Goal: Task Accomplishment & Management: Use online tool/utility

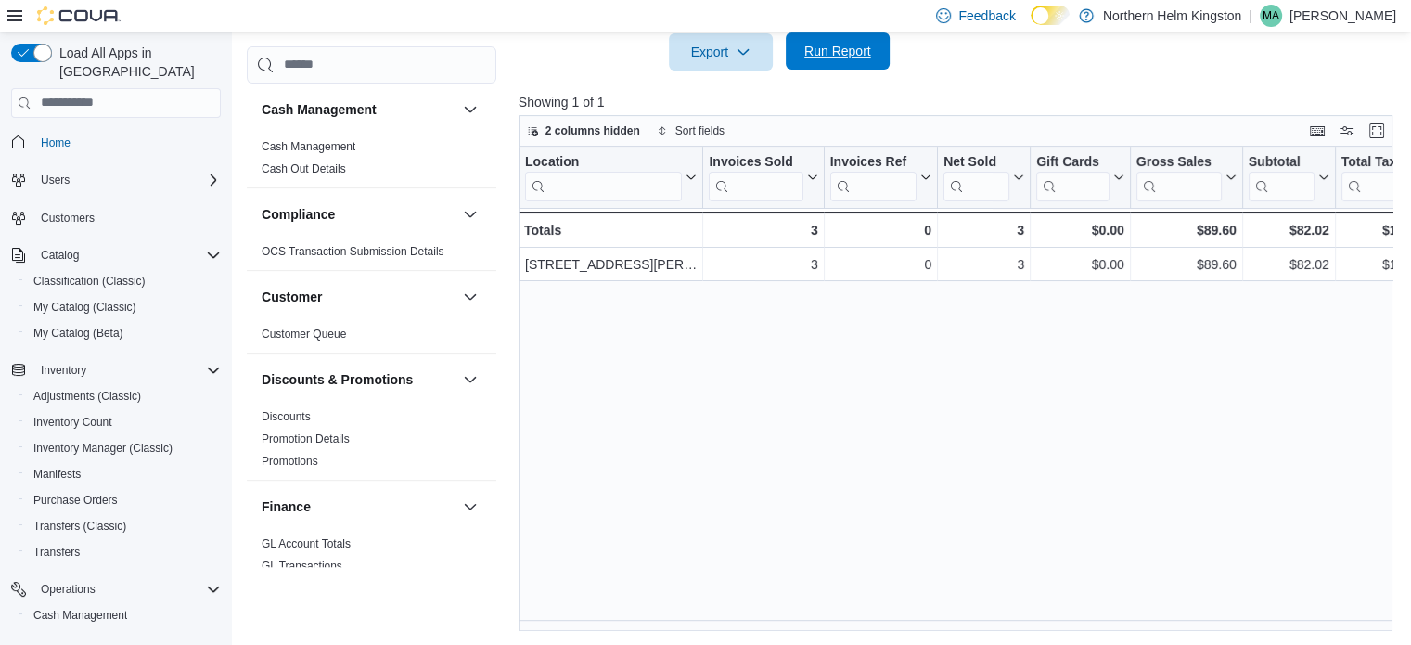
click at [850, 44] on span "Run Report" at bounding box center [837, 51] width 67 height 19
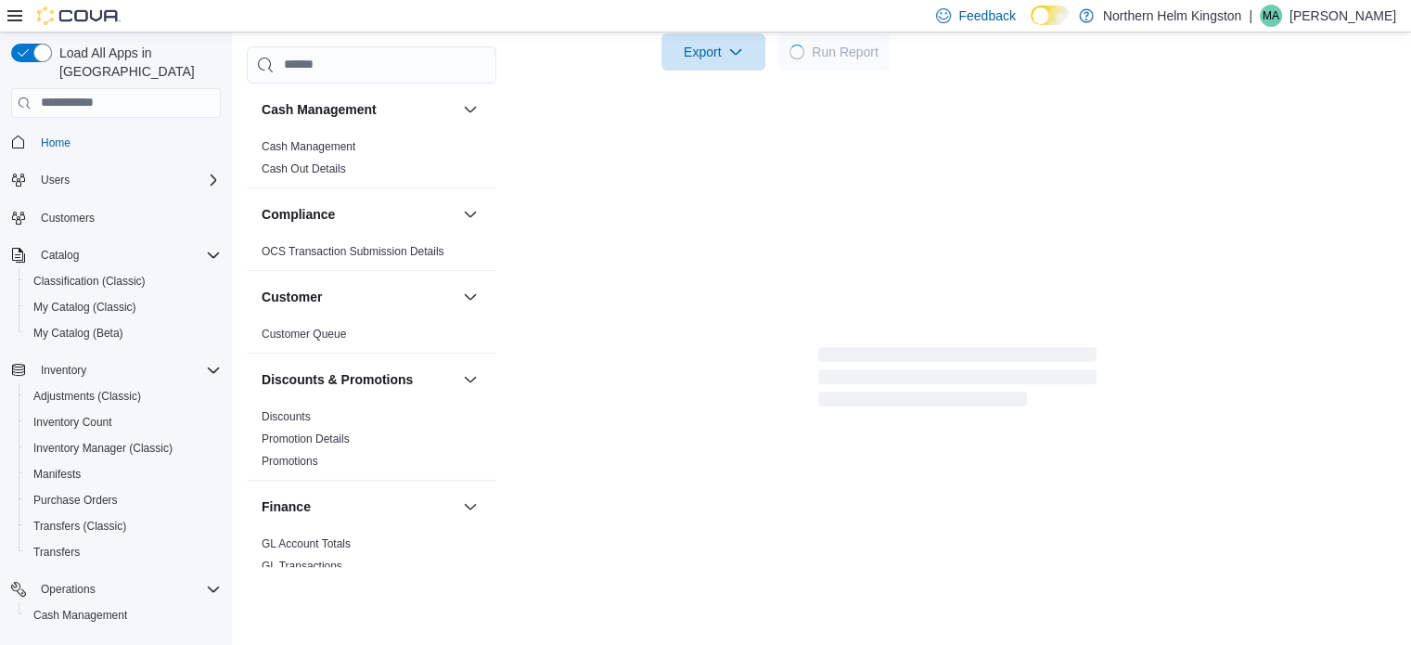
scroll to position [928, 0]
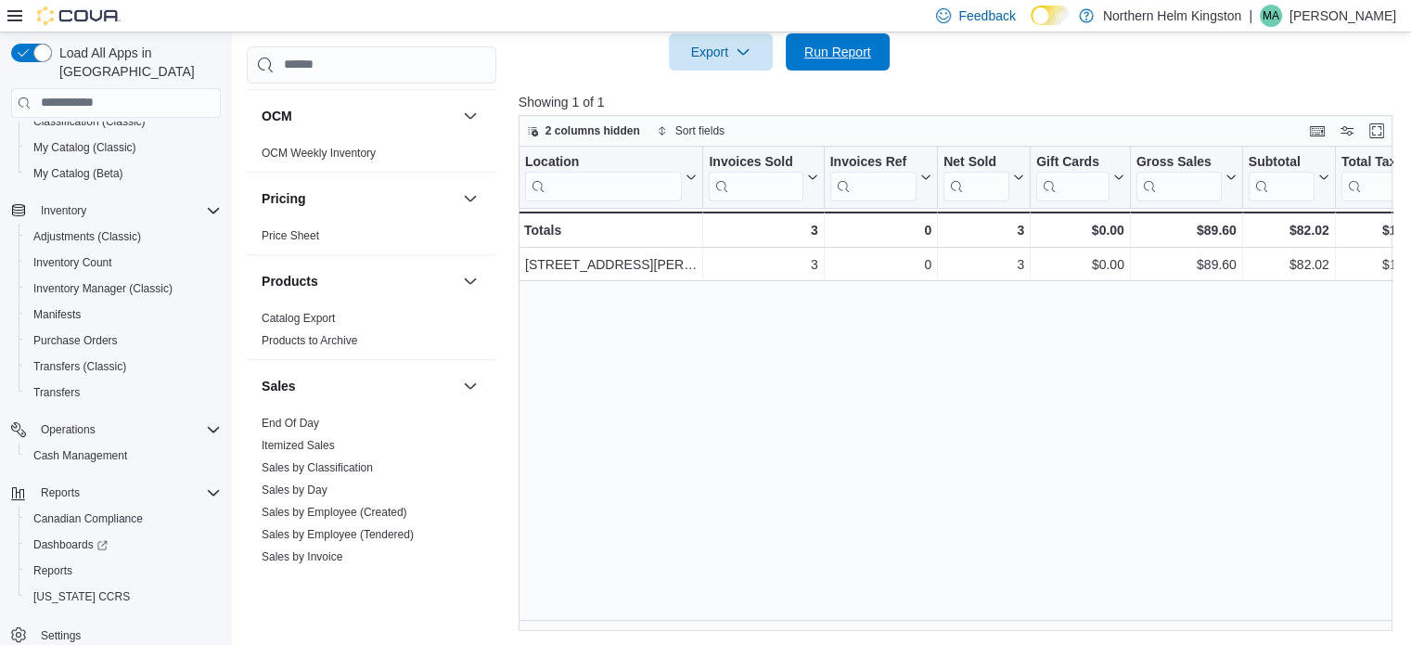
drag, startPoint x: 805, startPoint y: 42, endPoint x: 768, endPoint y: 12, distance: 47.5
click at [805, 41] on span "Run Report" at bounding box center [838, 51] width 82 height 37
click at [836, 49] on span "Run Report" at bounding box center [837, 51] width 67 height 19
drag, startPoint x: 850, startPoint y: 48, endPoint x: 801, endPoint y: 21, distance: 56.1
click at [850, 48] on span "Run Report" at bounding box center [837, 52] width 67 height 19
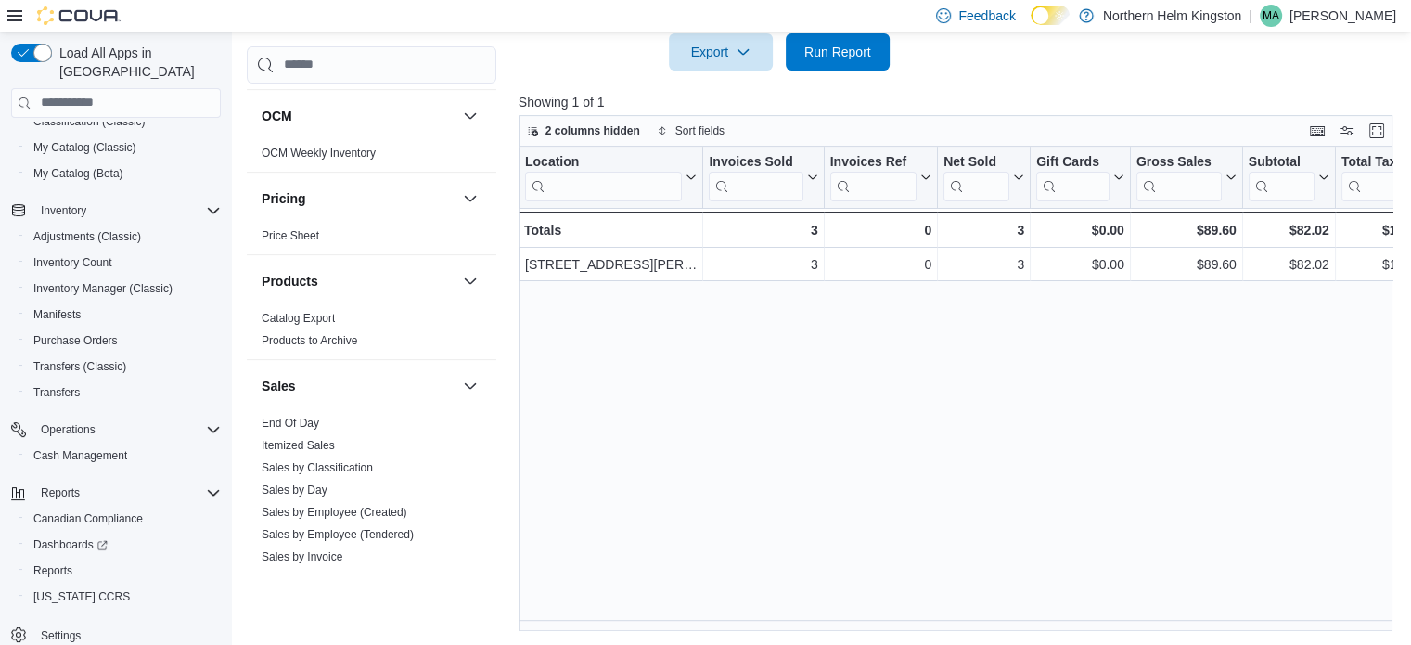
click at [871, 73] on div at bounding box center [960, 82] width 883 height 22
click at [847, 56] on span "Run Report" at bounding box center [837, 51] width 67 height 19
click at [857, 58] on span "Run Report" at bounding box center [837, 51] width 67 height 19
click at [839, 53] on span "Run Report" at bounding box center [837, 51] width 67 height 19
click at [846, 53] on span "Run Report" at bounding box center [837, 51] width 67 height 19
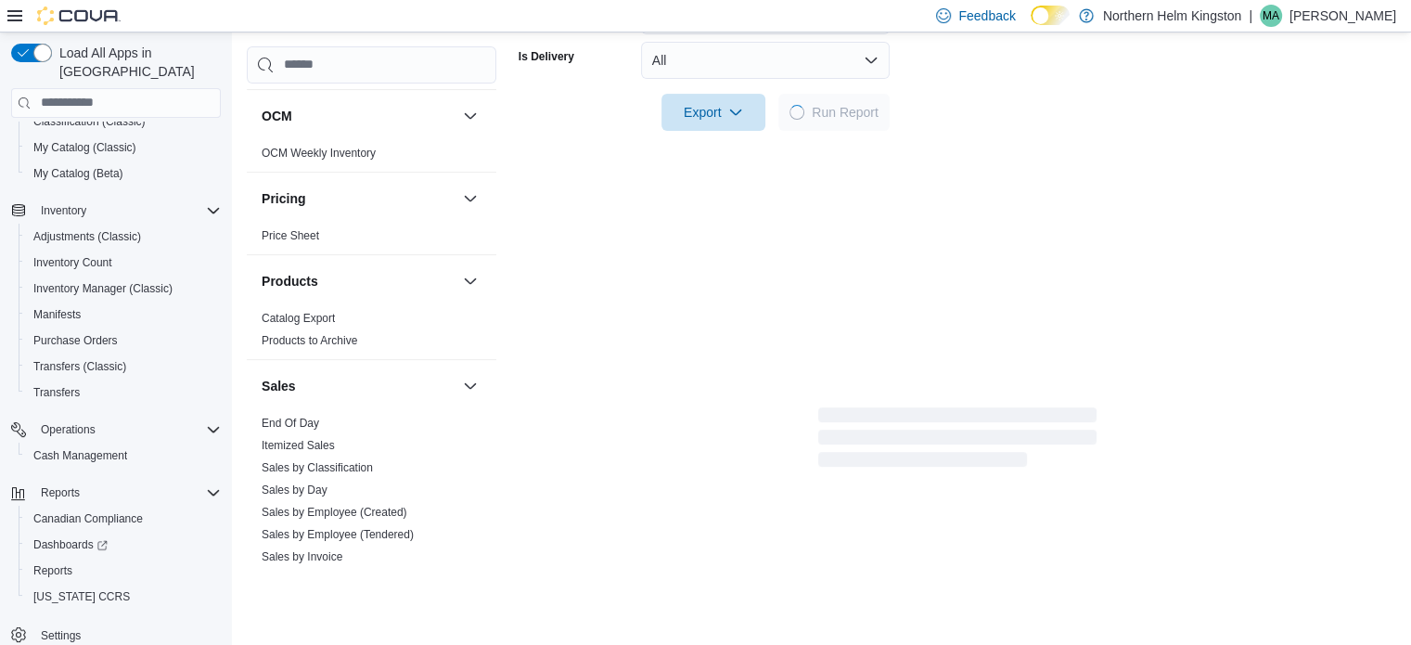
scroll to position [584, 0]
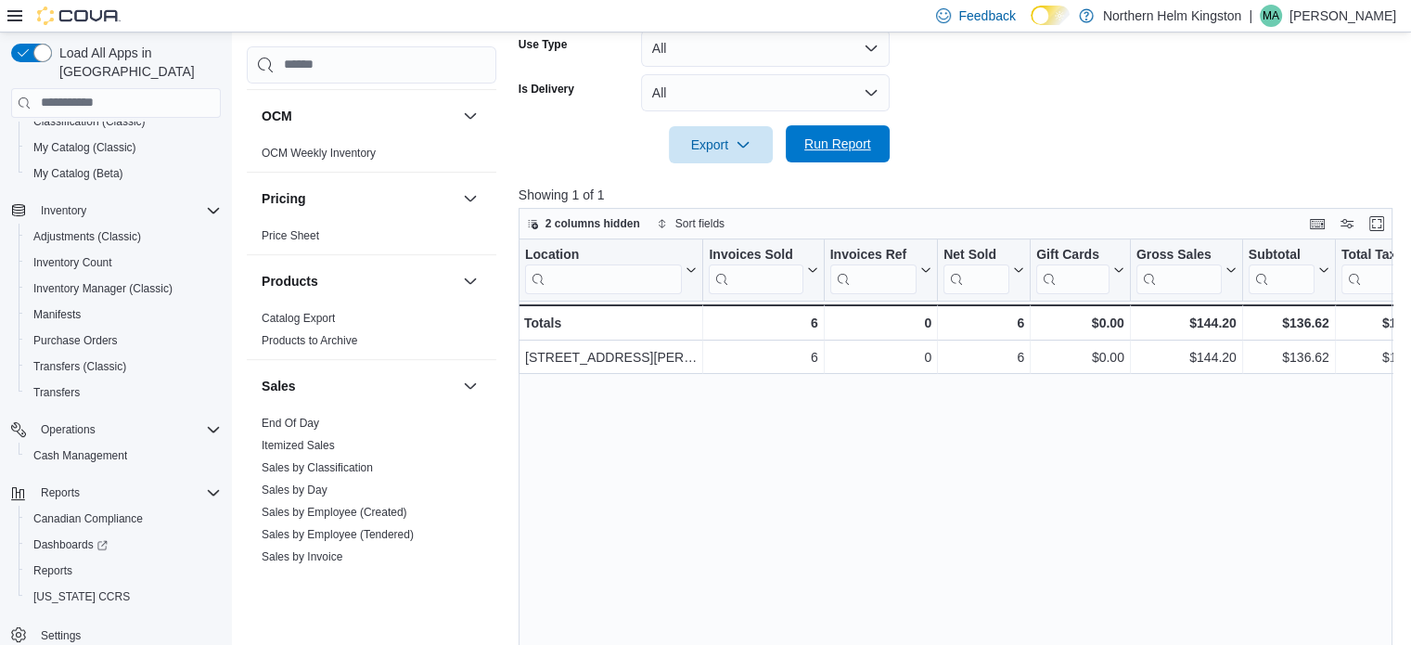
click at [850, 151] on span "Run Report" at bounding box center [837, 144] width 67 height 19
click at [843, 150] on span "Run Report" at bounding box center [837, 144] width 67 height 19
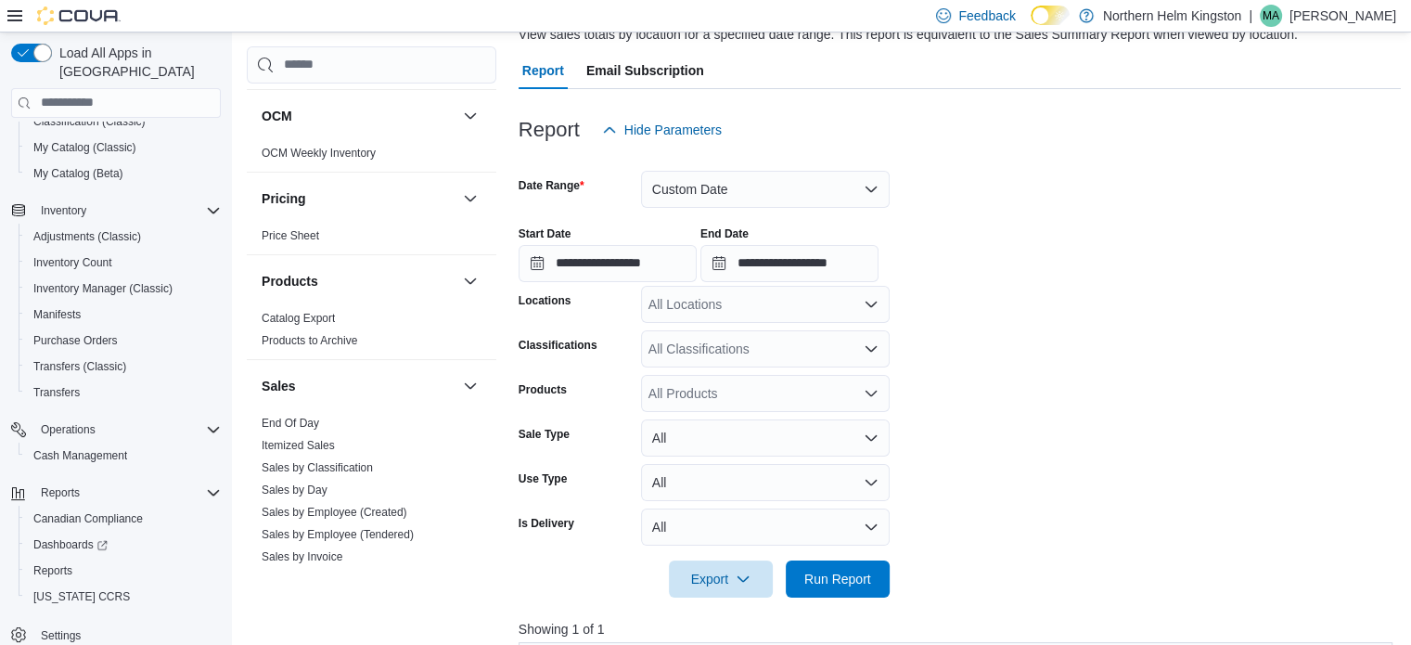
scroll to position [0, 0]
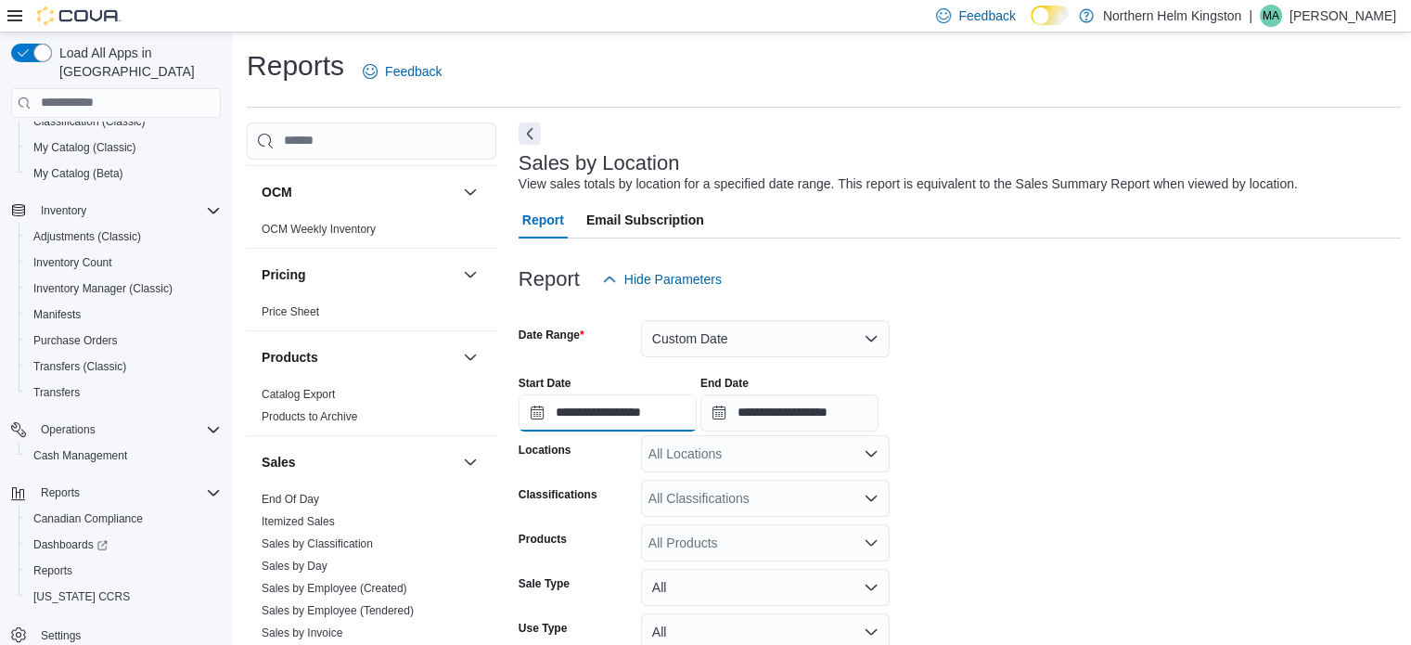
click at [671, 415] on input "**********" at bounding box center [608, 412] width 178 height 37
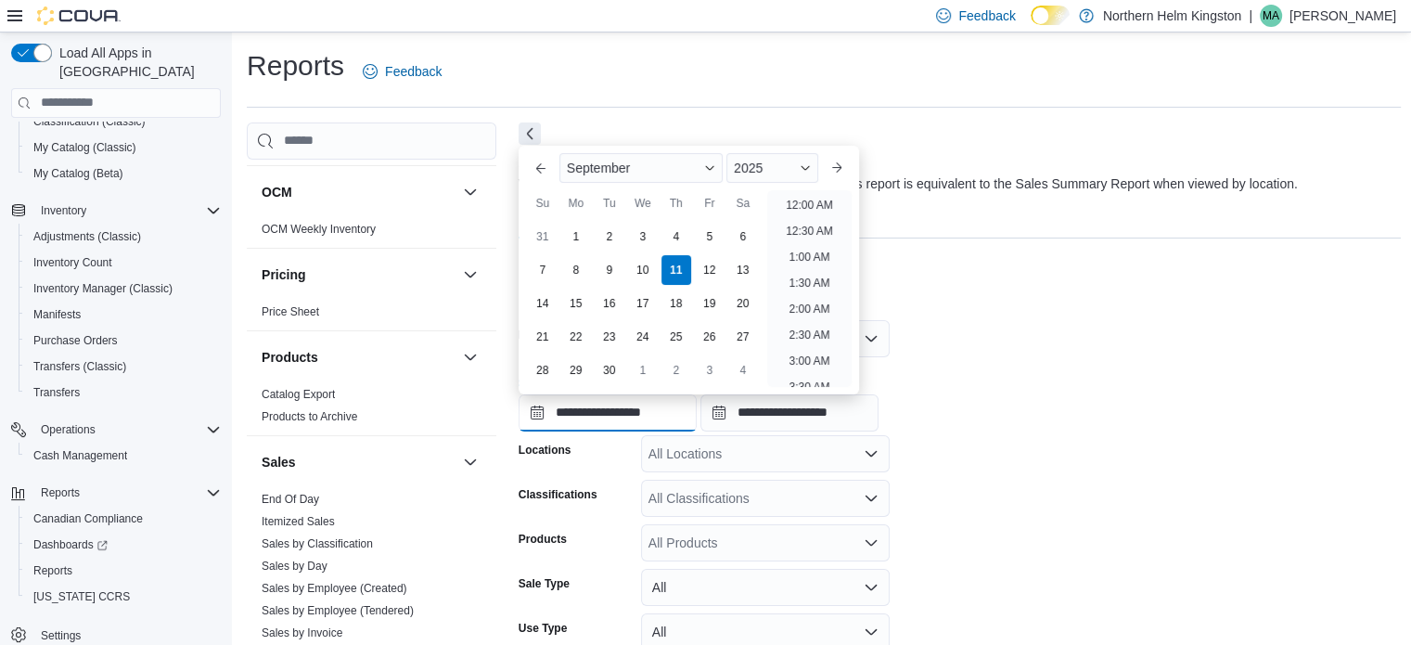
scroll to position [525, 0]
click at [800, 295] on li "12:00 PM" at bounding box center [810, 303] width 62 height 22
type input "**********"
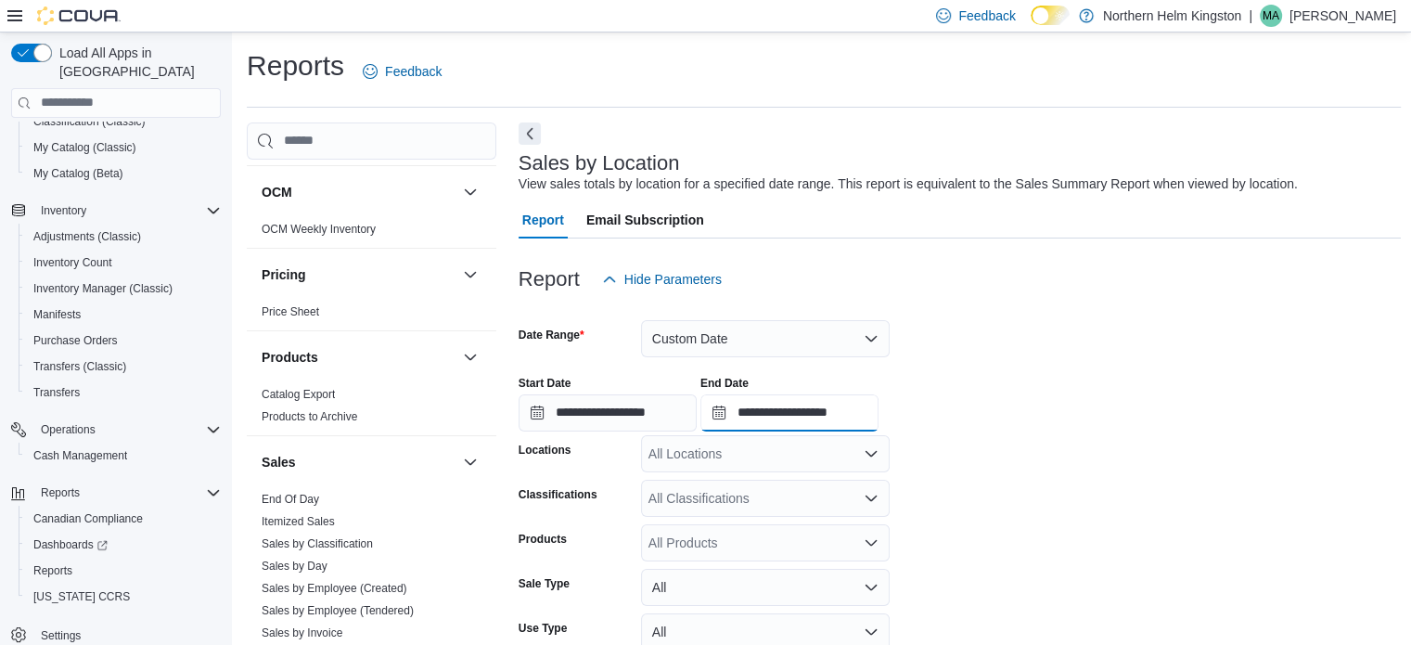
click at [869, 413] on input "**********" at bounding box center [790, 412] width 178 height 37
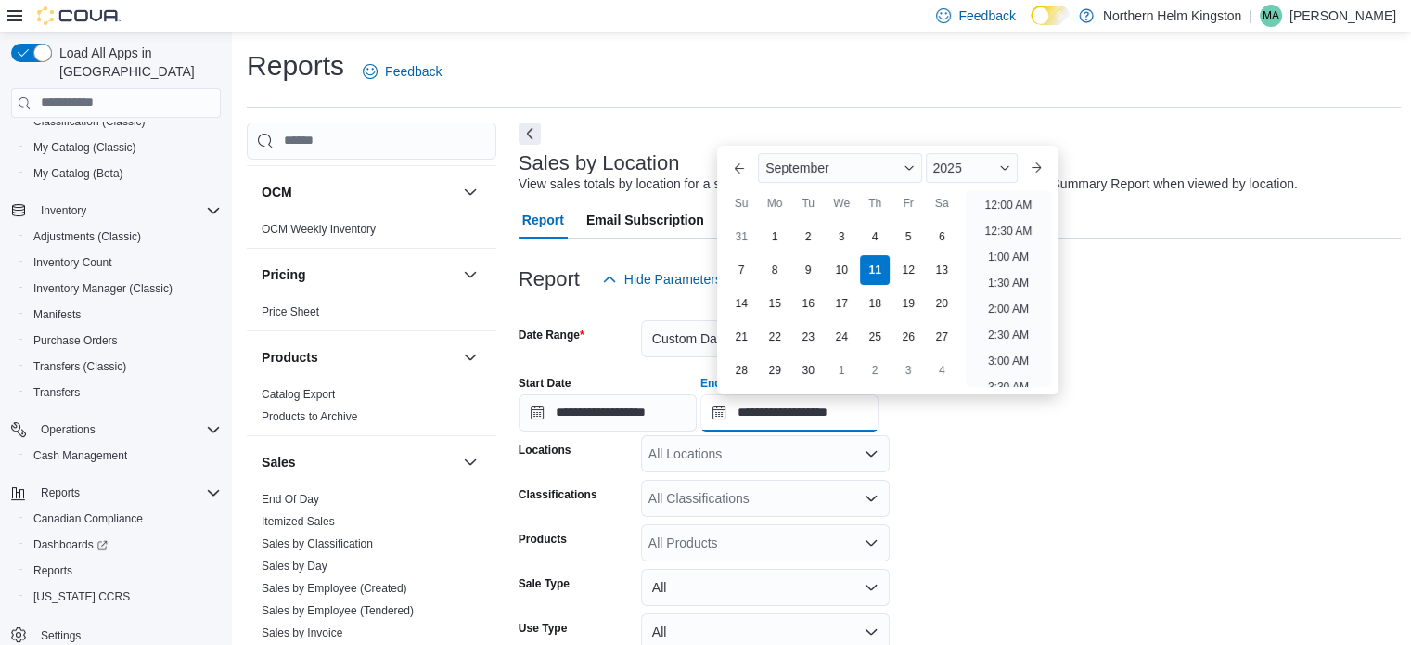
scroll to position [681, 0]
drag, startPoint x: 1008, startPoint y: 251, endPoint x: 946, endPoint y: 359, distance: 124.3
click at [1007, 251] on li "2:00 PM" at bounding box center [1009, 251] width 57 height 22
type input "**********"
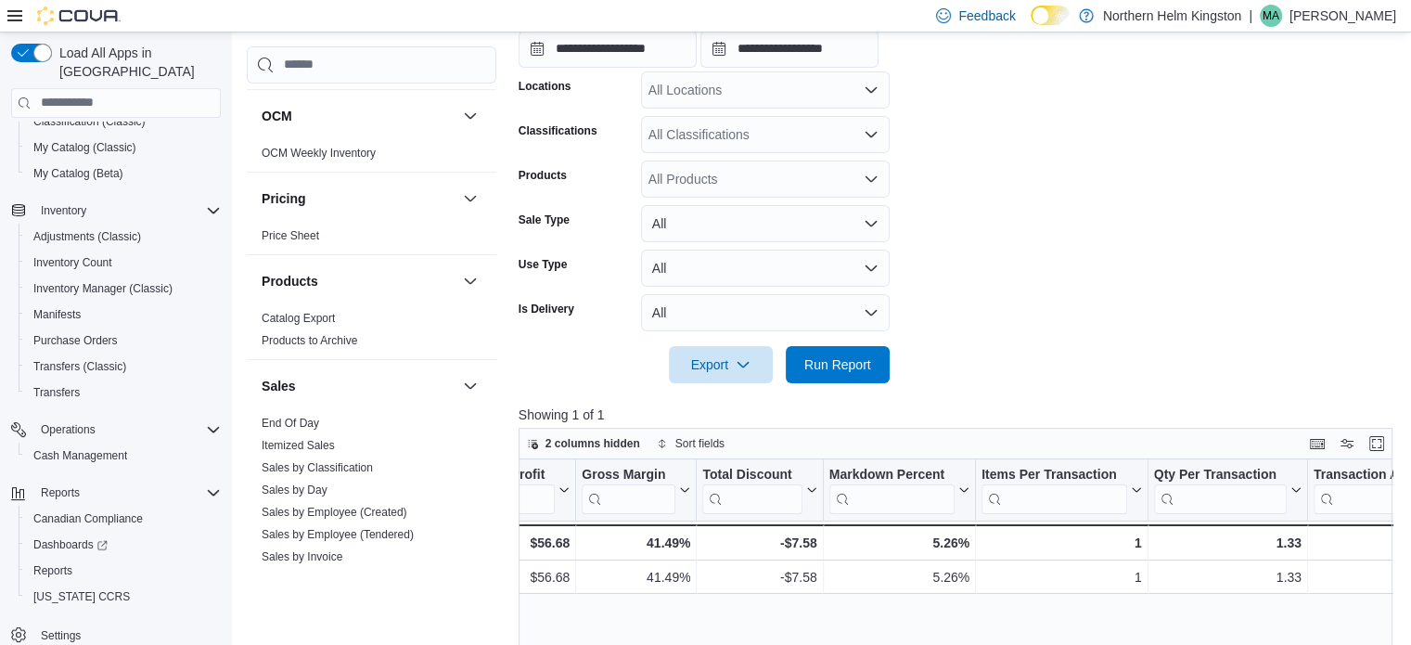
scroll to position [371, 0]
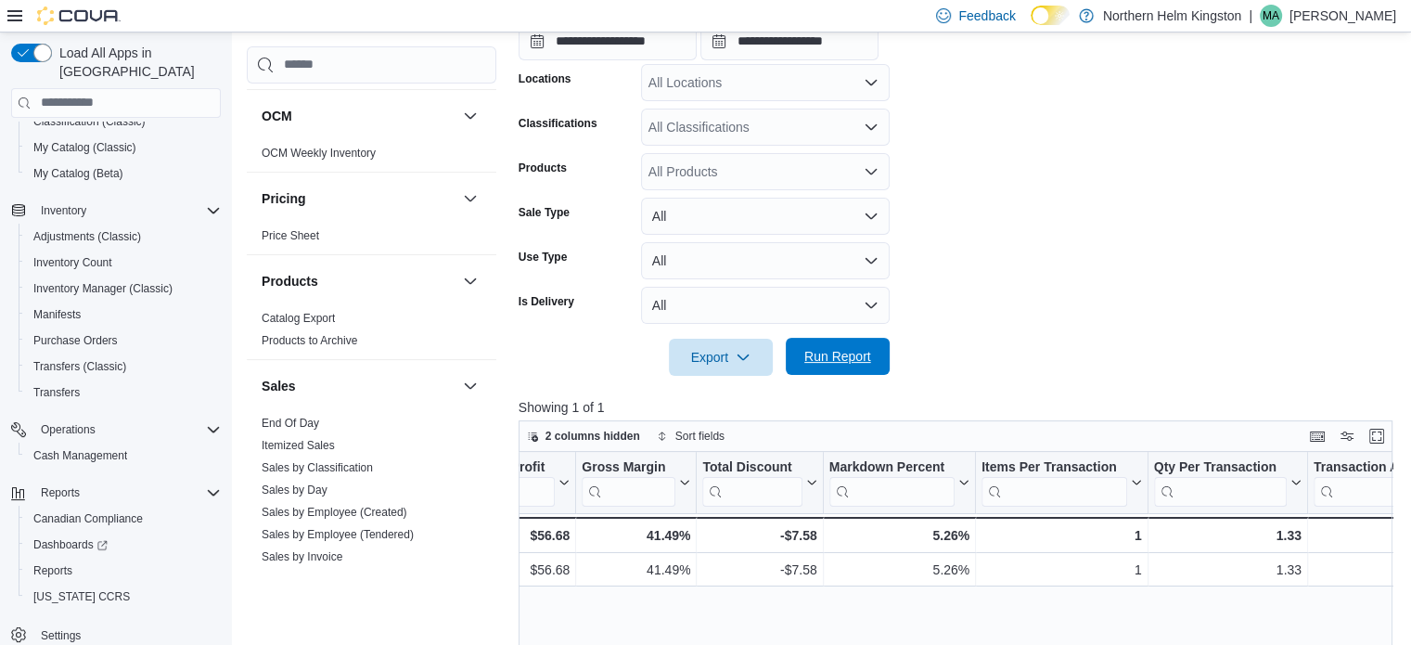
click at [870, 359] on span "Run Report" at bounding box center [837, 356] width 67 height 19
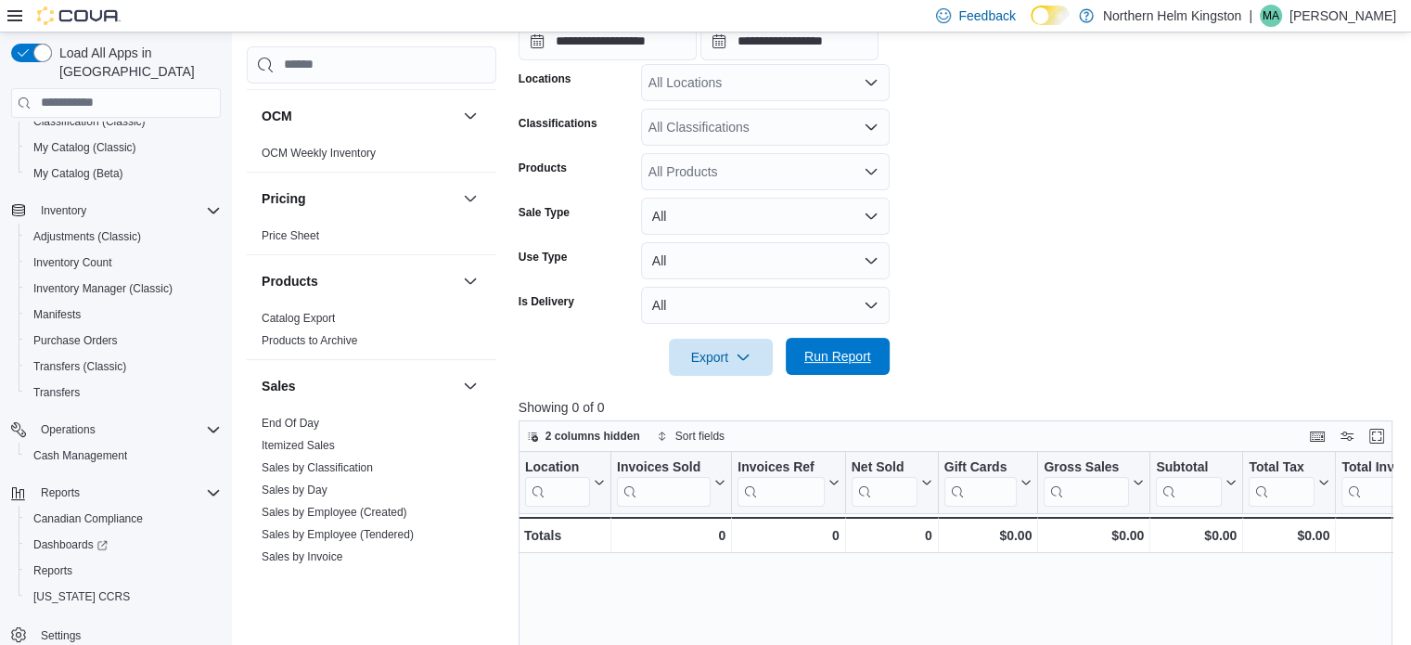
click at [870, 359] on span "Run Report" at bounding box center [837, 356] width 67 height 19
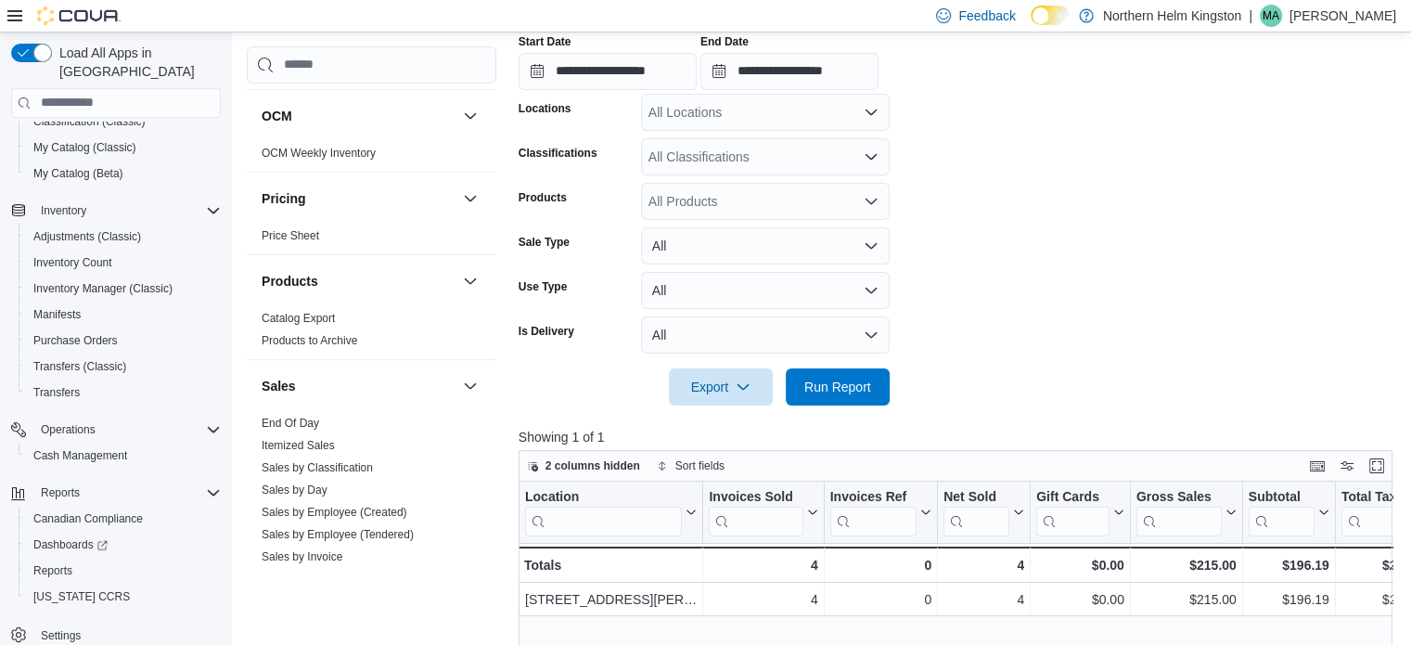
scroll to position [305, 0]
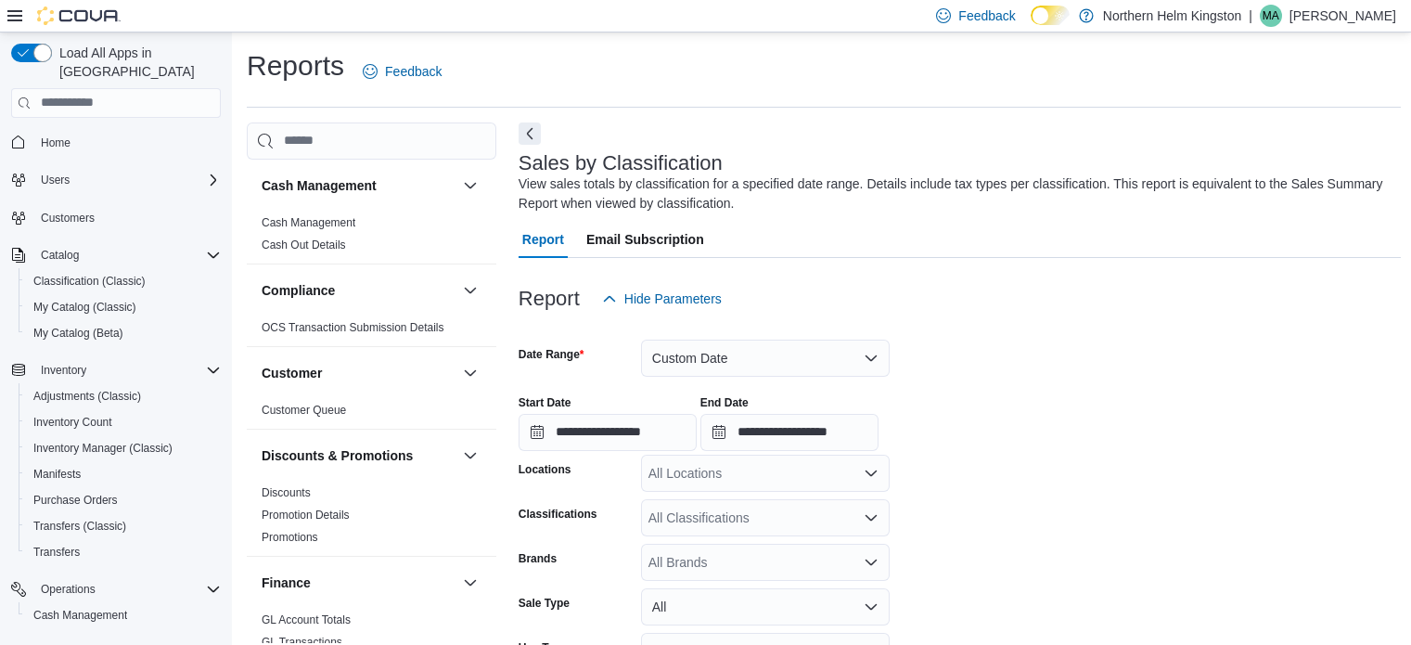
scroll to position [529, 0]
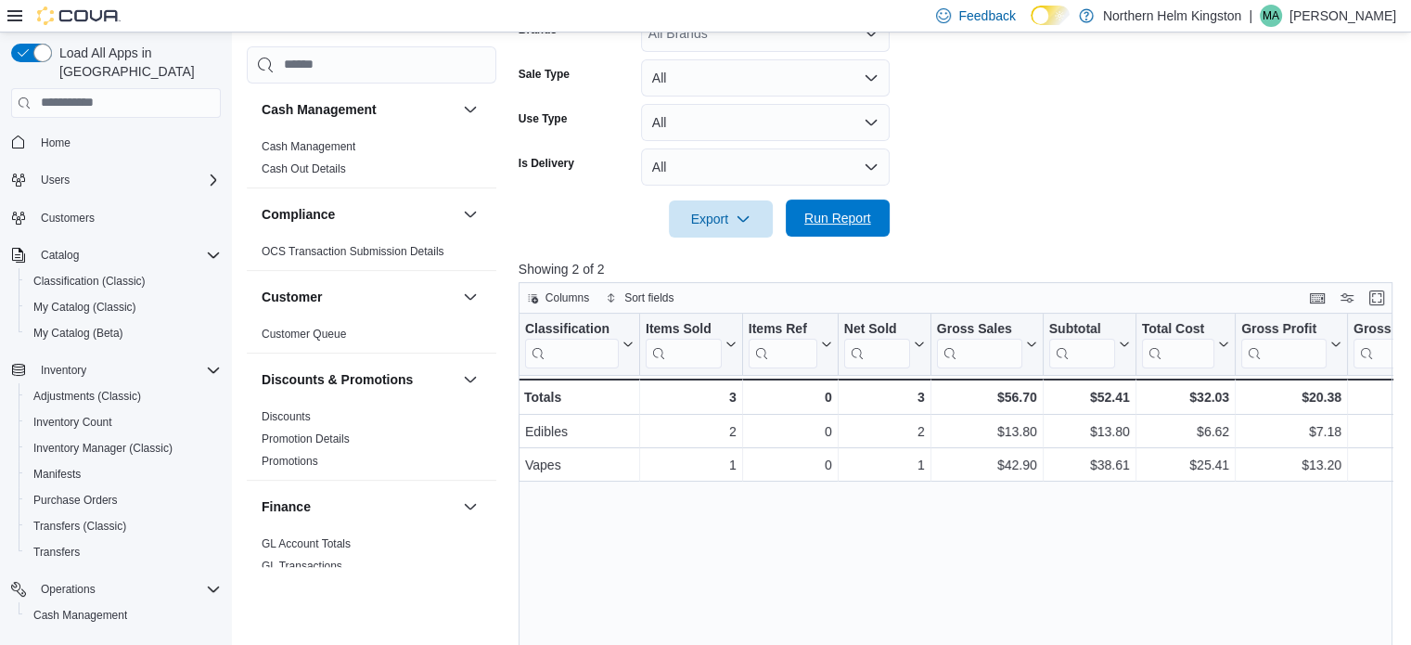
click at [822, 222] on span "Run Report" at bounding box center [837, 218] width 67 height 19
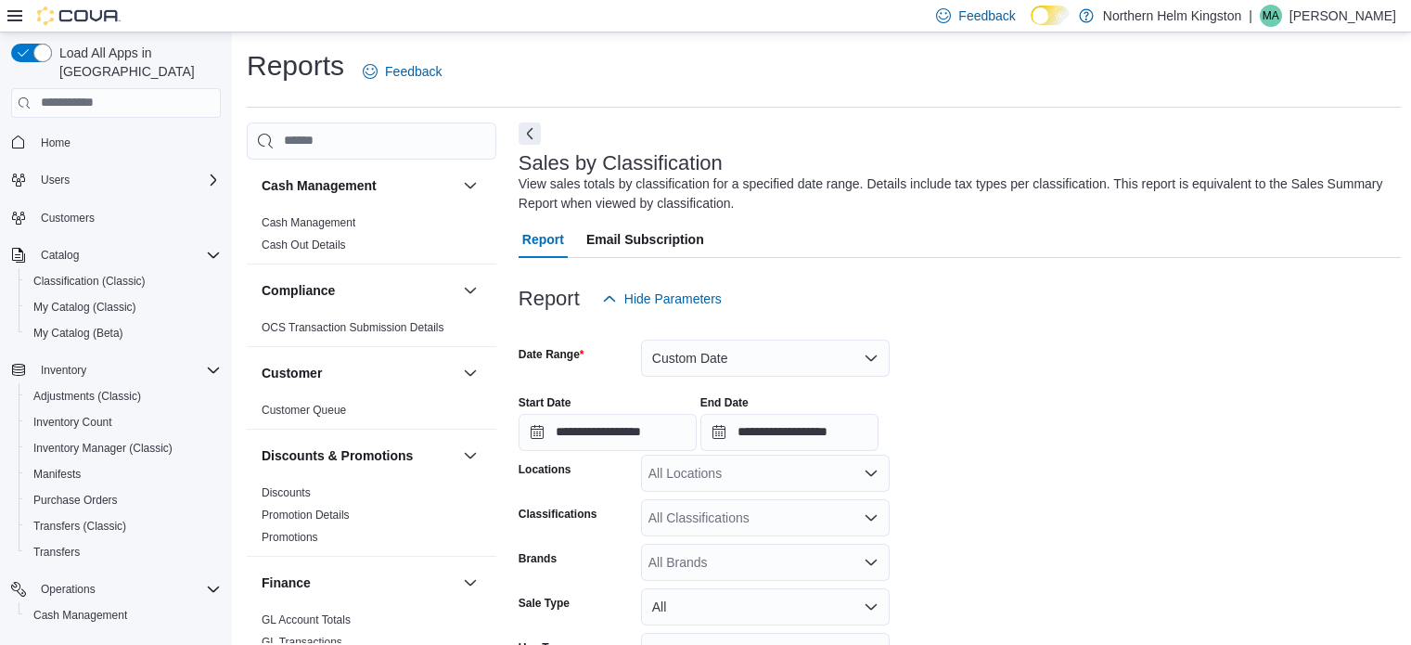
scroll to position [529, 0]
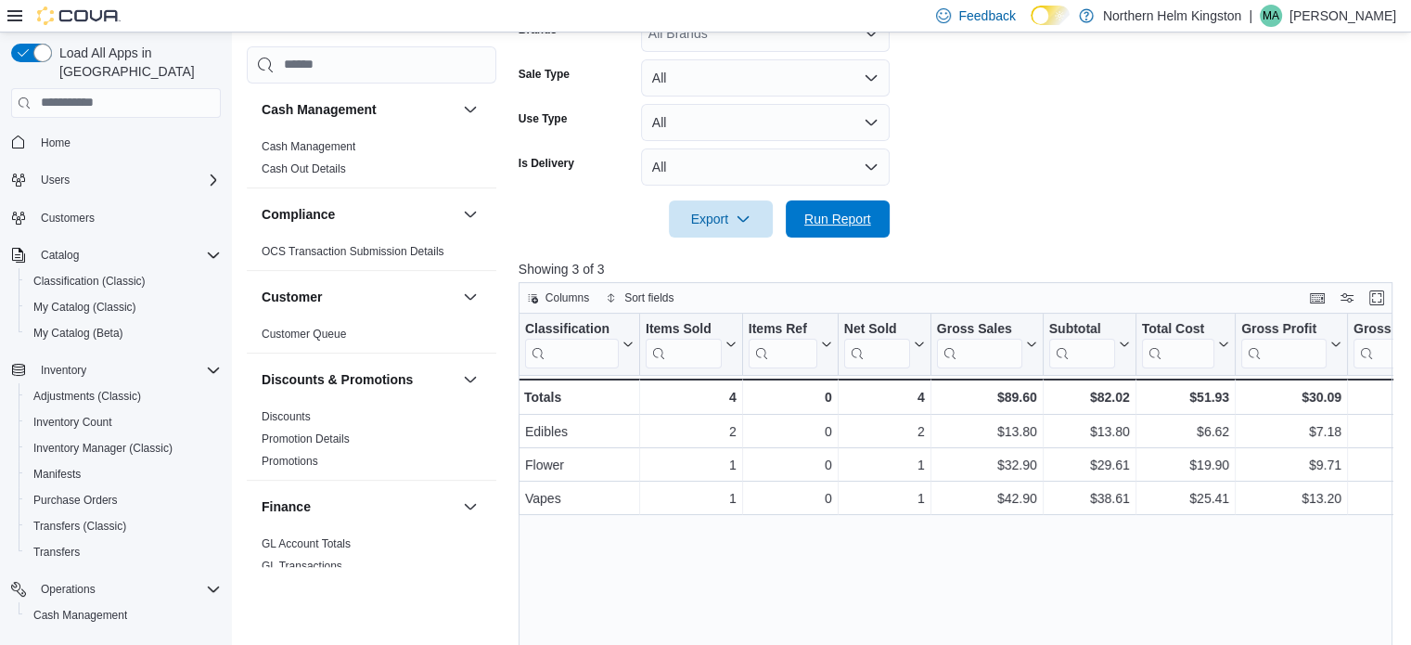
click at [832, 226] on span "Run Report" at bounding box center [838, 218] width 82 height 37
